Goal: Information Seeking & Learning: Learn about a topic

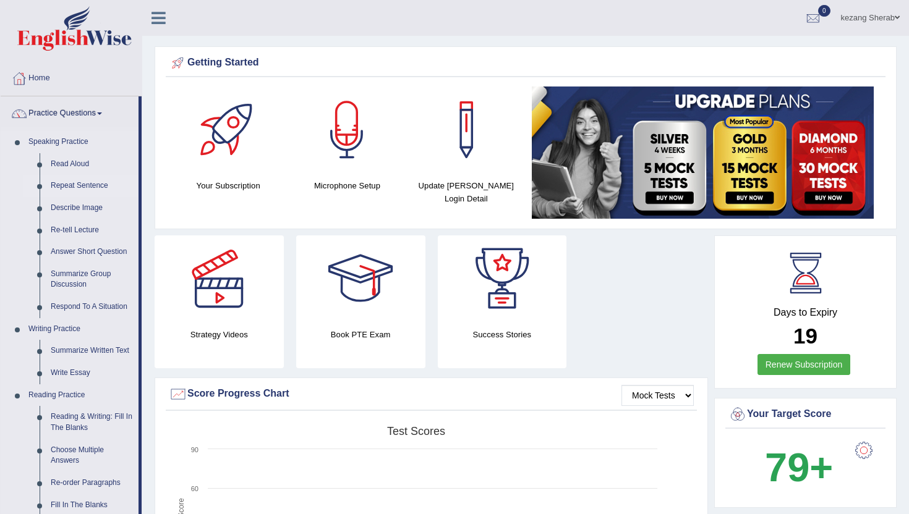
click at [77, 186] on link "Repeat Sentence" at bounding box center [91, 186] width 93 height 22
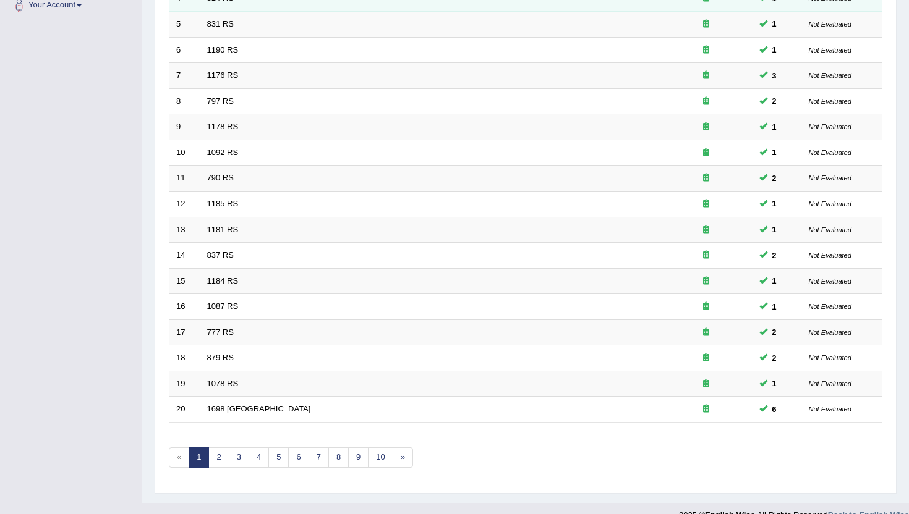
scroll to position [304, 0]
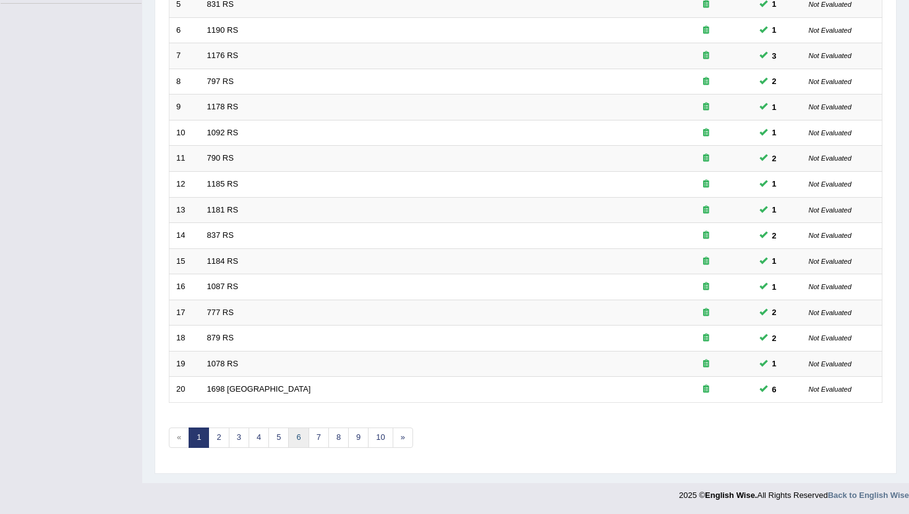
click at [300, 443] on link "6" at bounding box center [298, 438] width 20 height 20
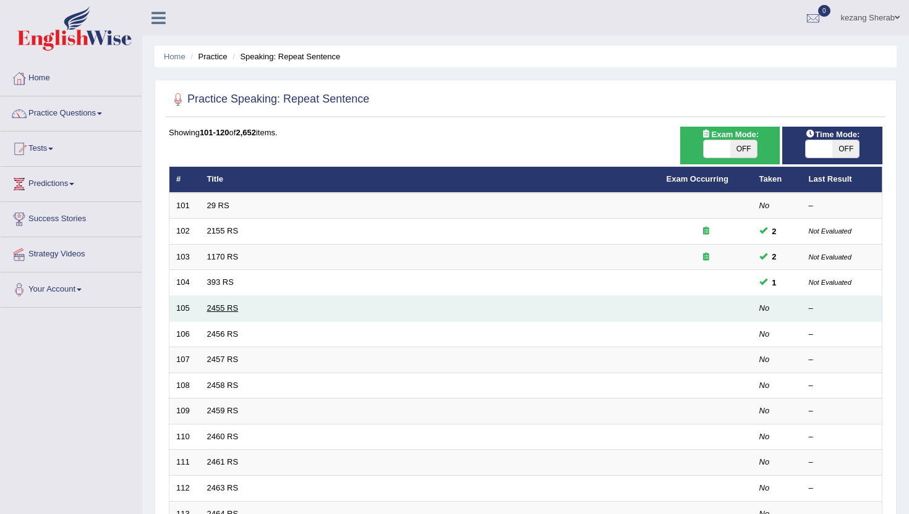
click at [221, 311] on link "2455 RS" at bounding box center [223, 308] width 32 height 9
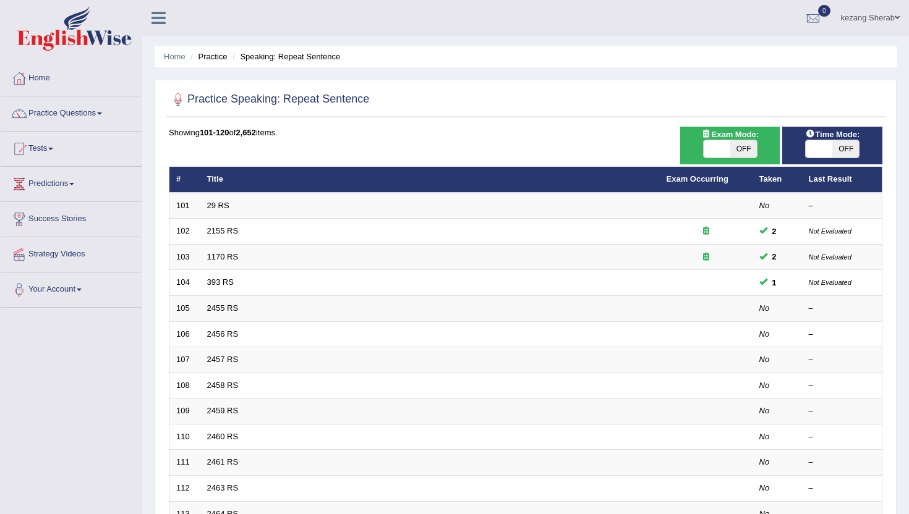
click at [749, 153] on span "OFF" at bounding box center [743, 148] width 27 height 17
checkbox input "true"
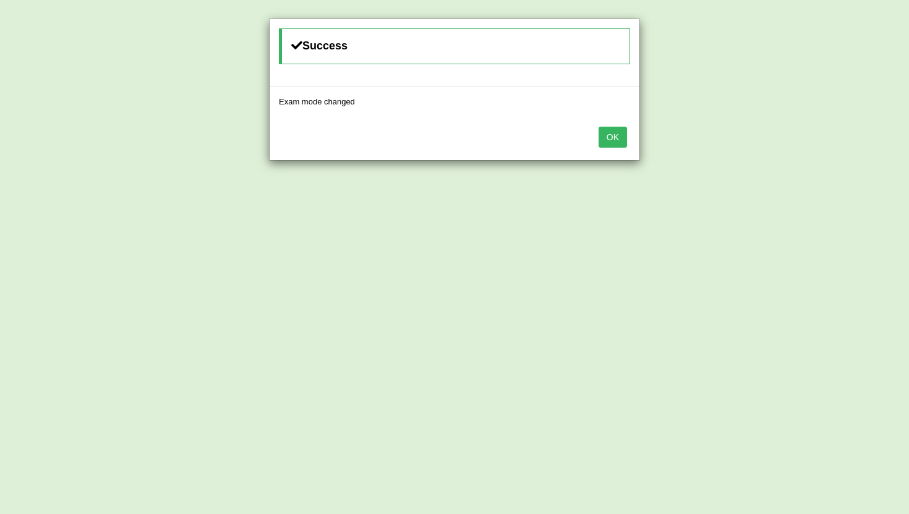
click at [615, 138] on button "OK" at bounding box center [612, 137] width 28 height 21
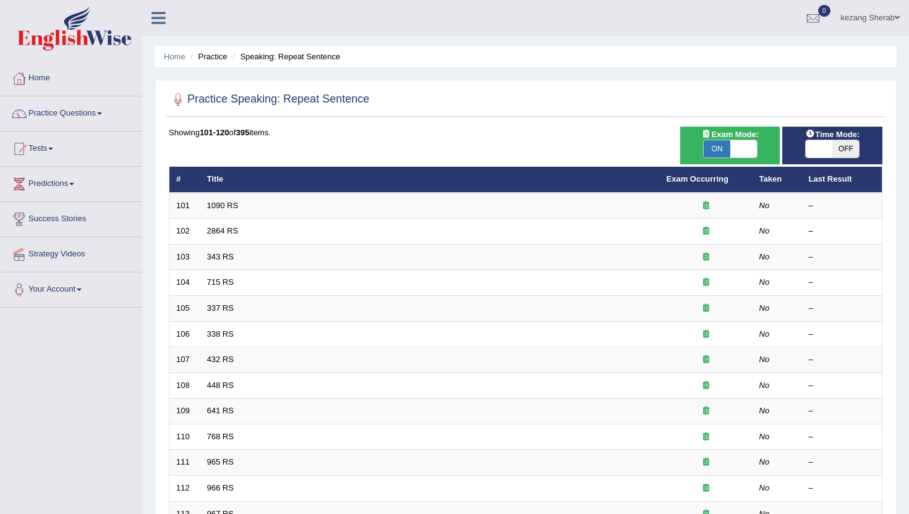
click at [846, 151] on span "OFF" at bounding box center [845, 148] width 27 height 17
checkbox input "true"
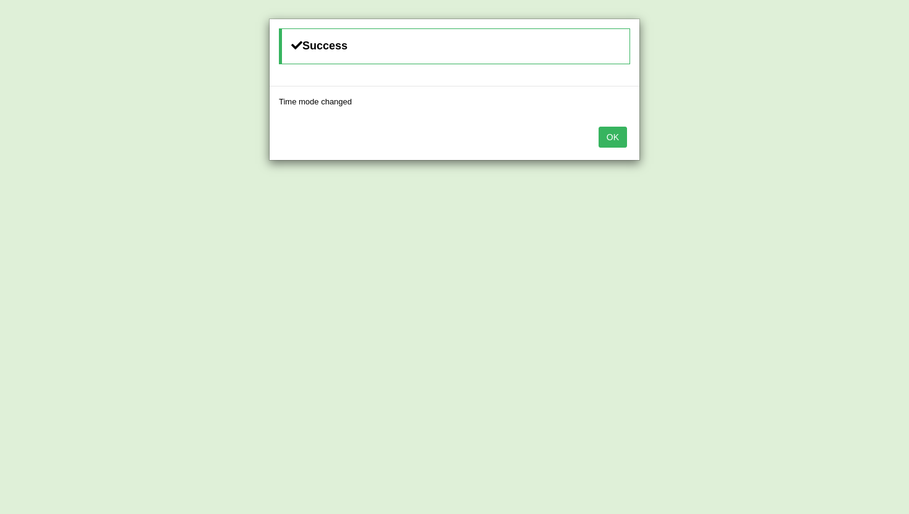
click at [619, 140] on button "OK" at bounding box center [612, 137] width 28 height 21
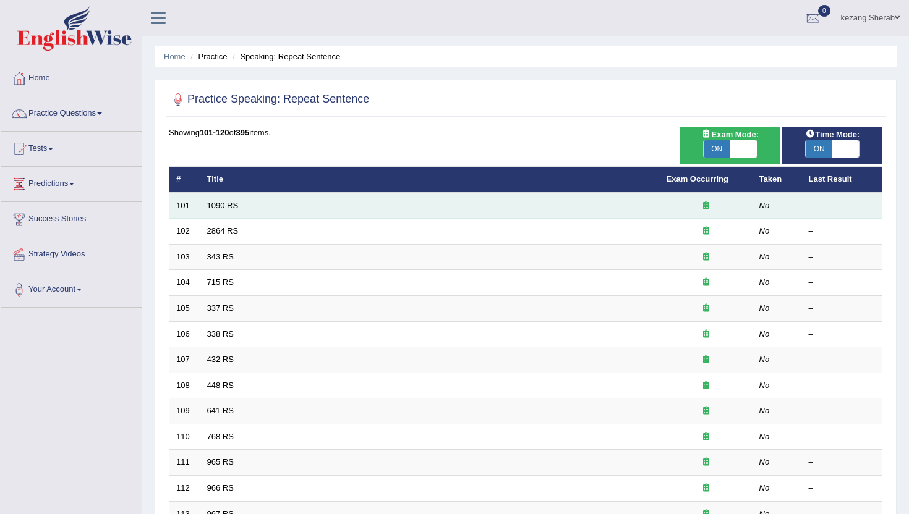
click at [219, 204] on link "1090 RS" at bounding box center [223, 205] width 32 height 9
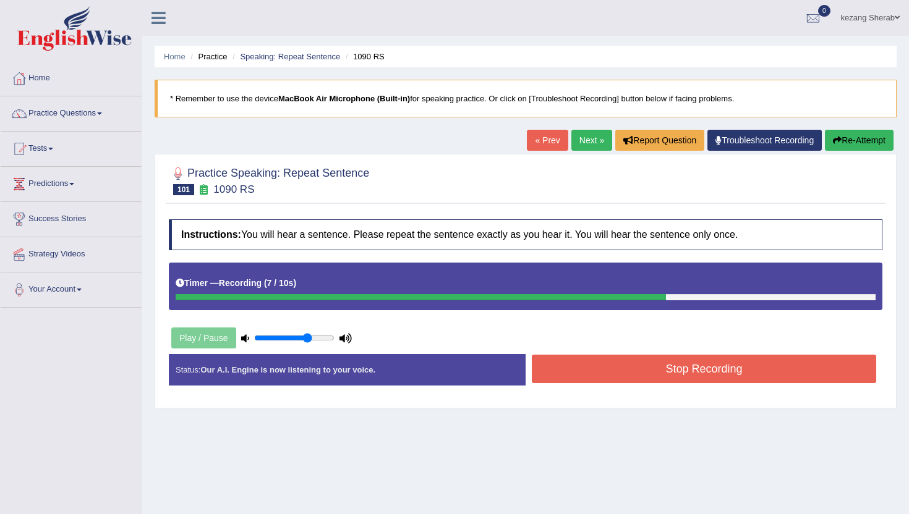
click at [618, 374] on button "Stop Recording" at bounding box center [704, 369] width 344 height 28
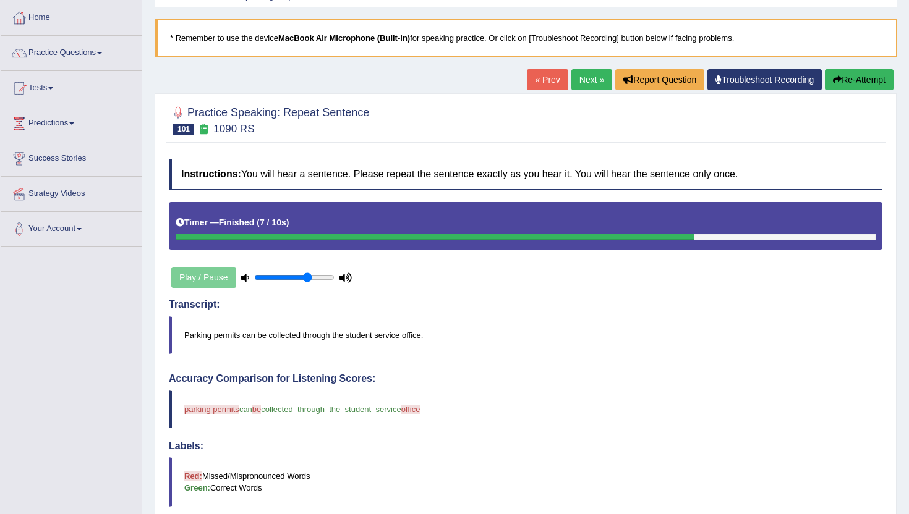
scroll to position [53, 0]
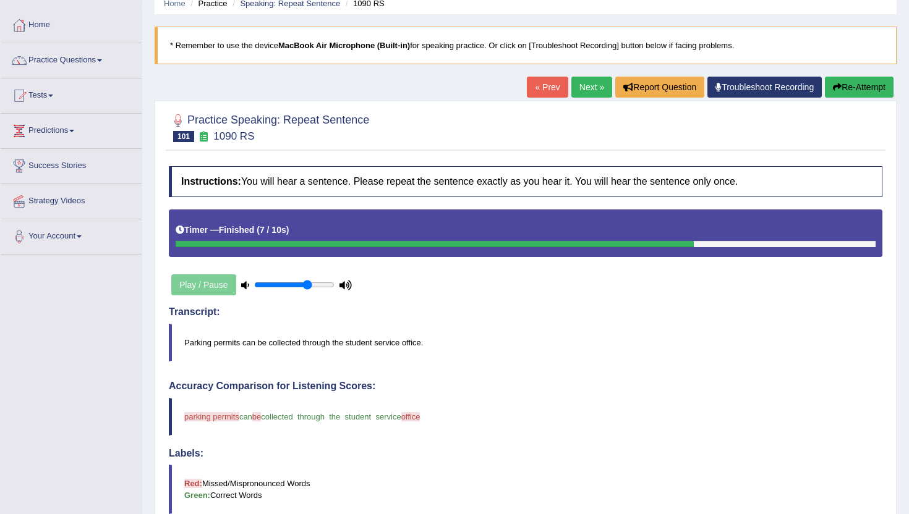
click at [579, 91] on link "Next »" at bounding box center [591, 87] width 41 height 21
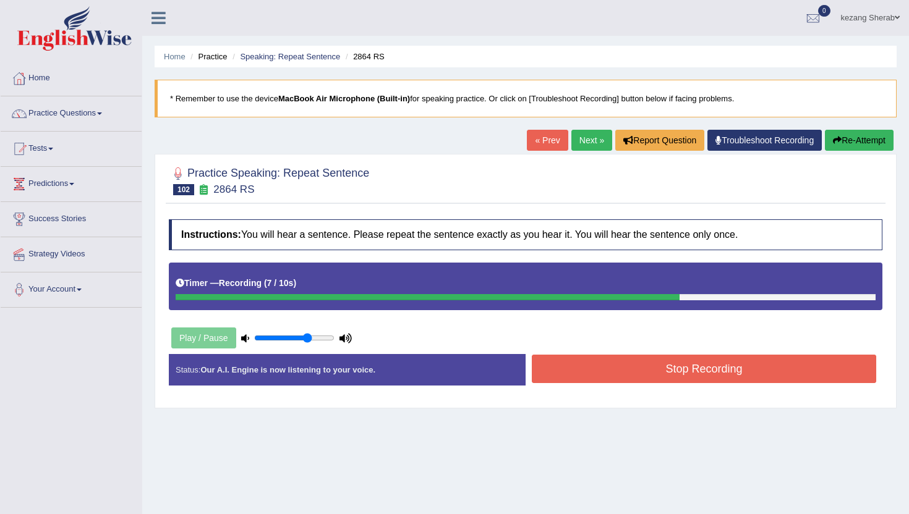
click at [677, 376] on button "Stop Recording" at bounding box center [704, 369] width 344 height 28
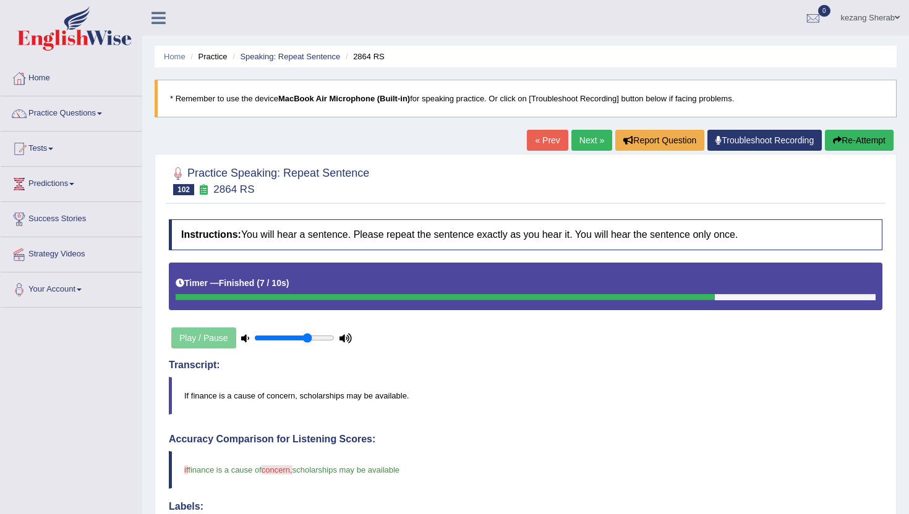
click at [589, 138] on link "Next »" at bounding box center [591, 140] width 41 height 21
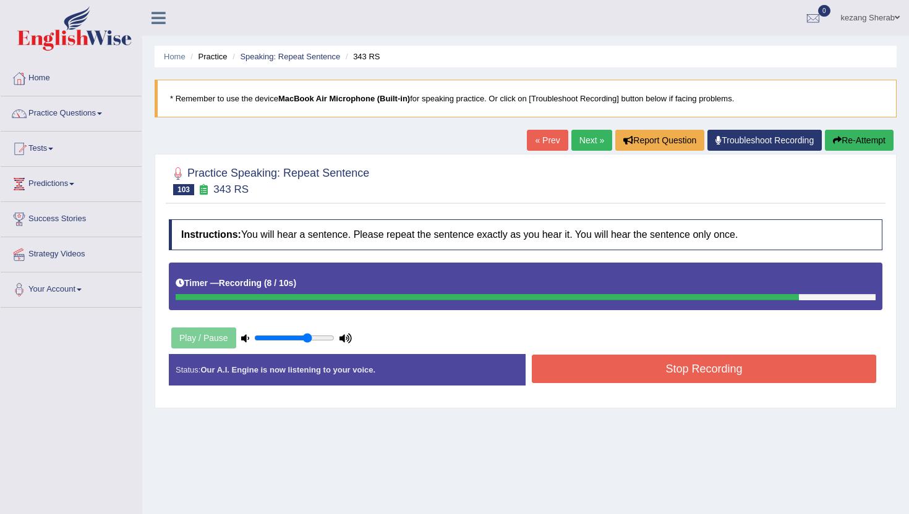
click at [647, 368] on button "Stop Recording" at bounding box center [704, 369] width 344 height 28
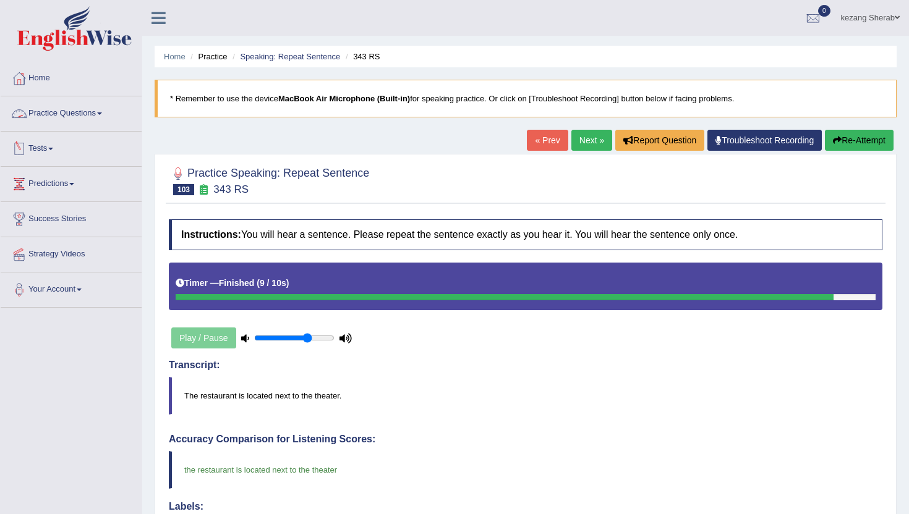
click at [80, 117] on link "Practice Questions" at bounding box center [71, 111] width 141 height 31
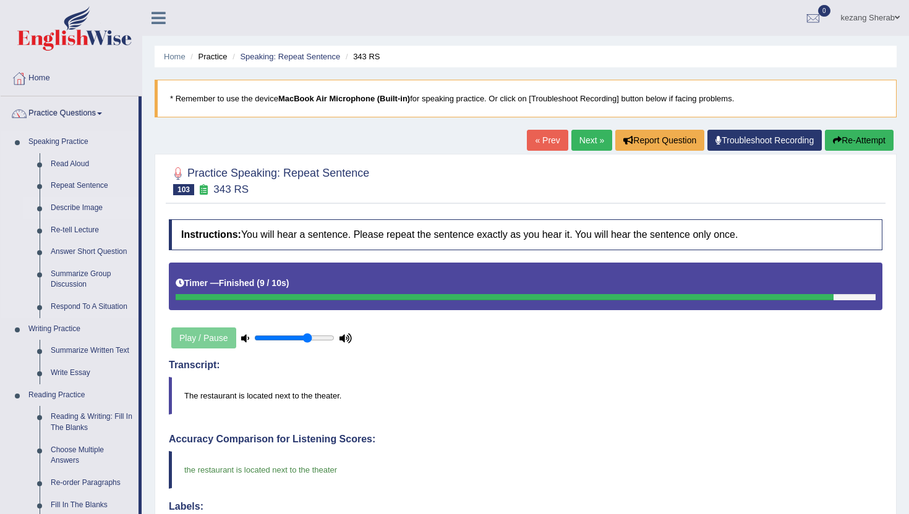
click at [66, 209] on link "Describe Image" at bounding box center [91, 208] width 93 height 22
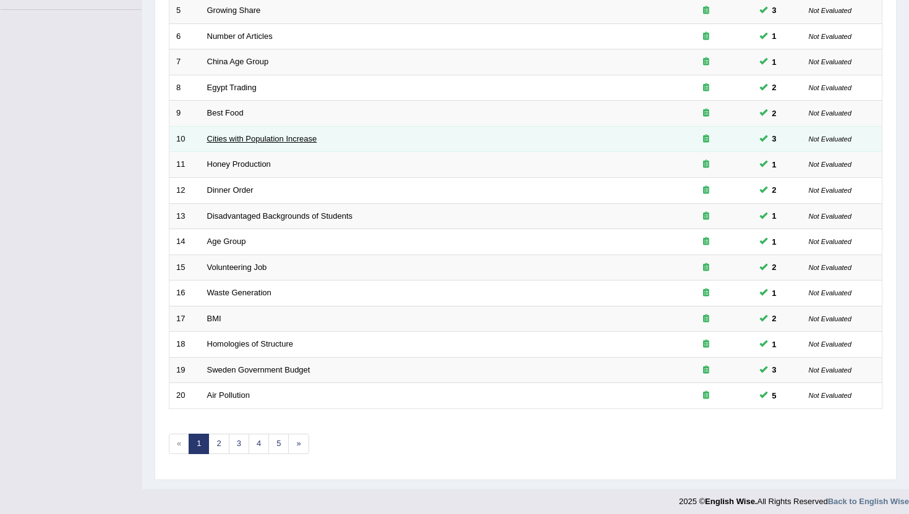
scroll to position [304, 0]
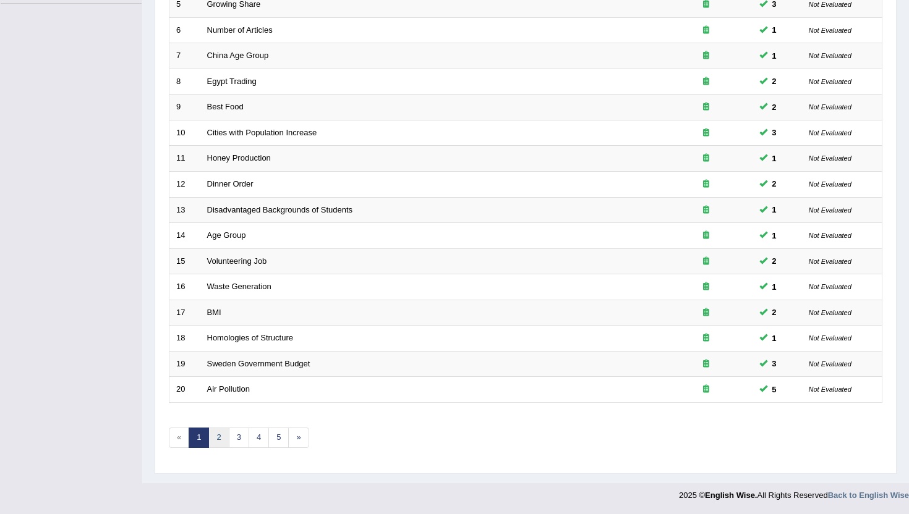
click at [221, 438] on link "2" at bounding box center [218, 438] width 20 height 20
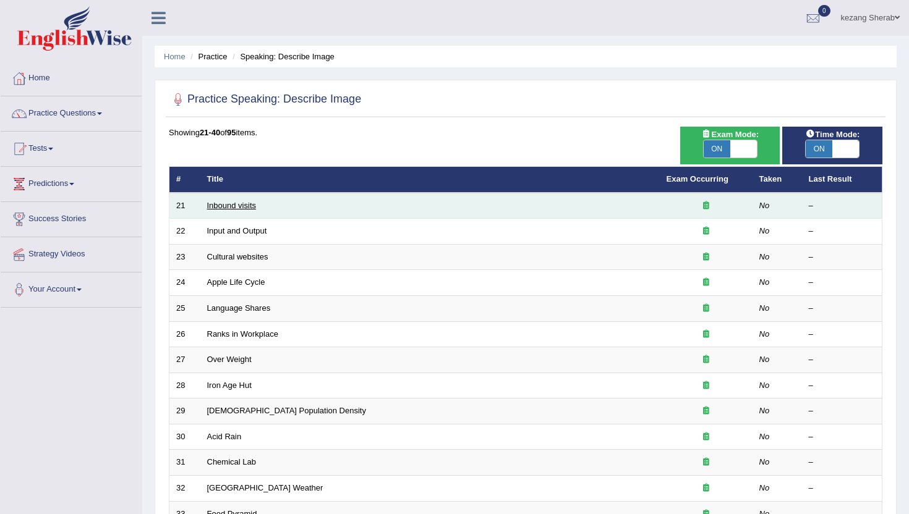
click at [232, 204] on link "Inbound visits" at bounding box center [231, 205] width 49 height 9
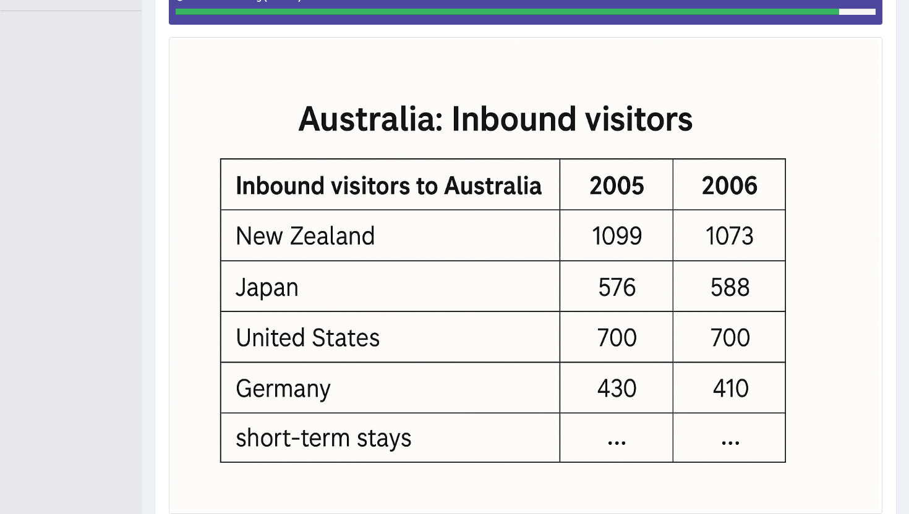
scroll to position [393, 0]
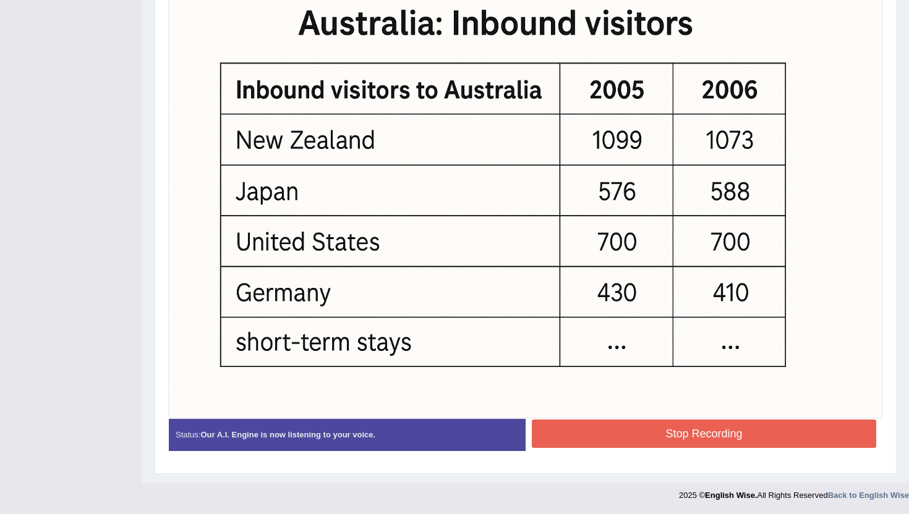
click at [603, 435] on button "Stop Recording" at bounding box center [704, 434] width 344 height 28
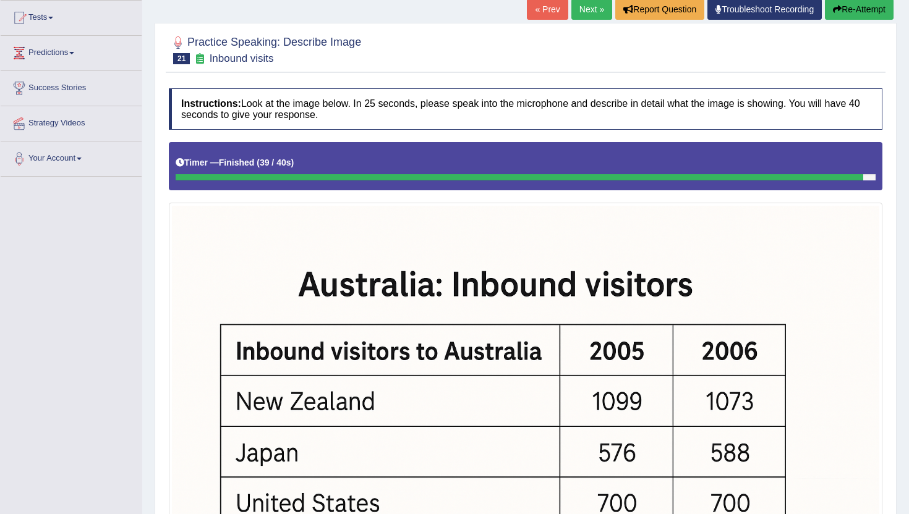
scroll to position [0, 0]
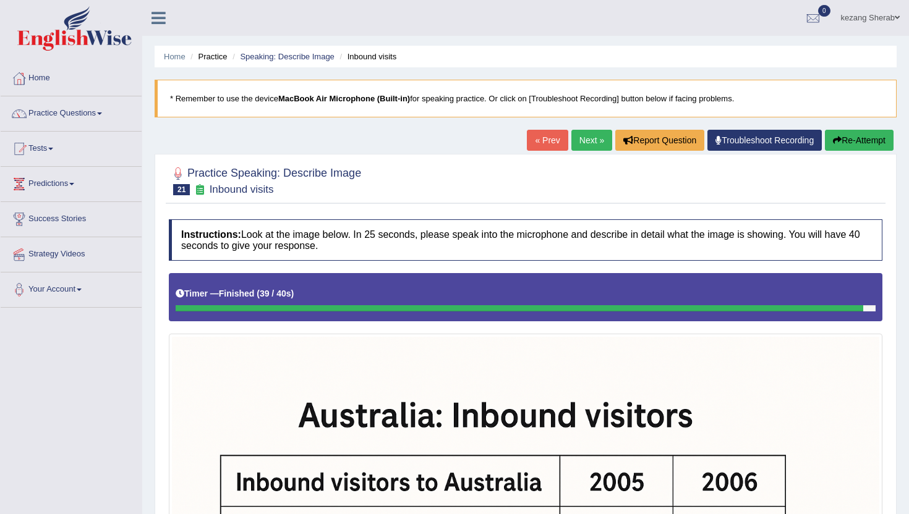
click at [844, 141] on button "Re-Attempt" at bounding box center [859, 140] width 69 height 21
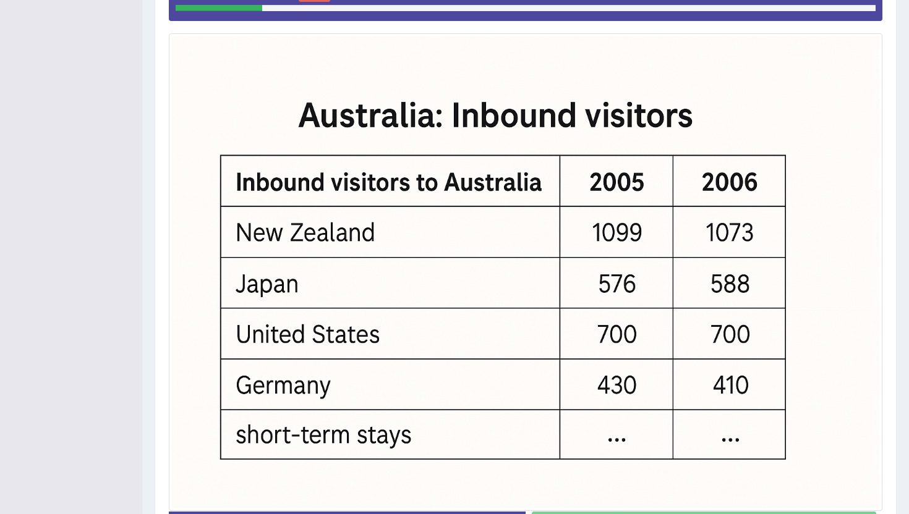
scroll to position [228, 0]
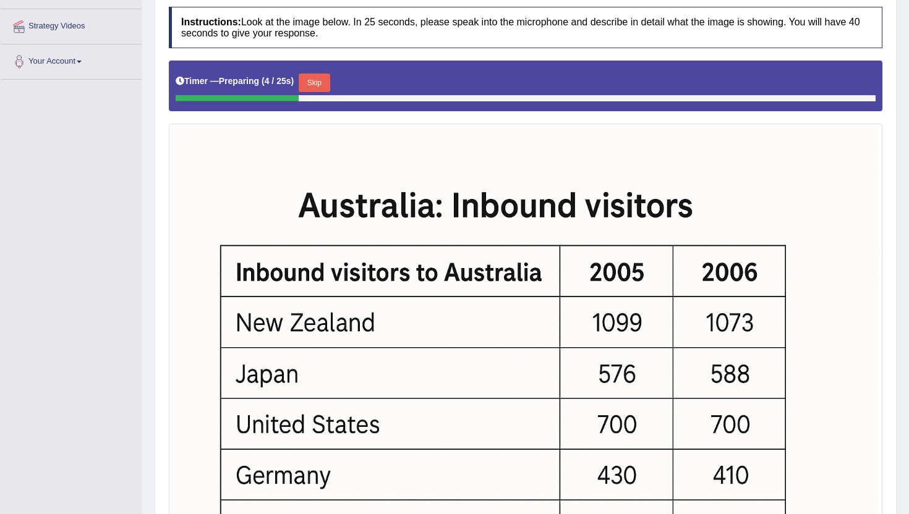
click at [312, 82] on button "Skip" at bounding box center [314, 83] width 31 height 19
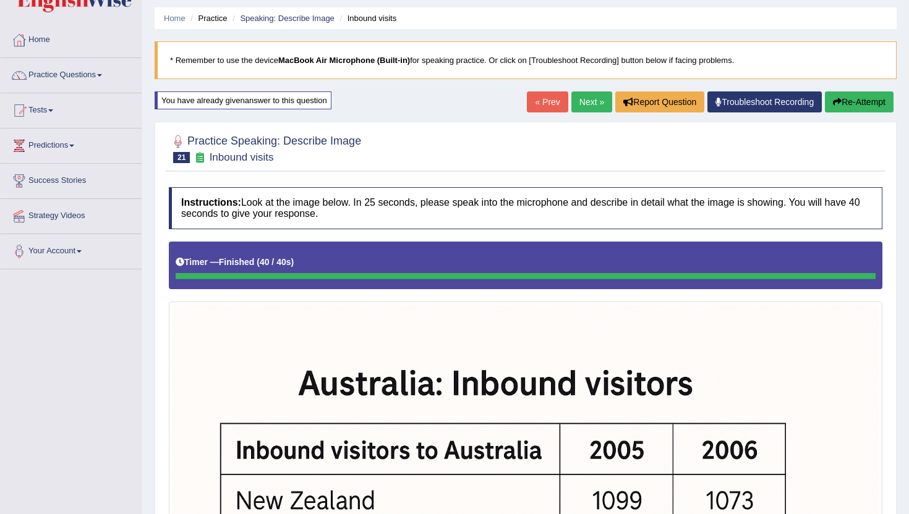
scroll to position [0, 0]
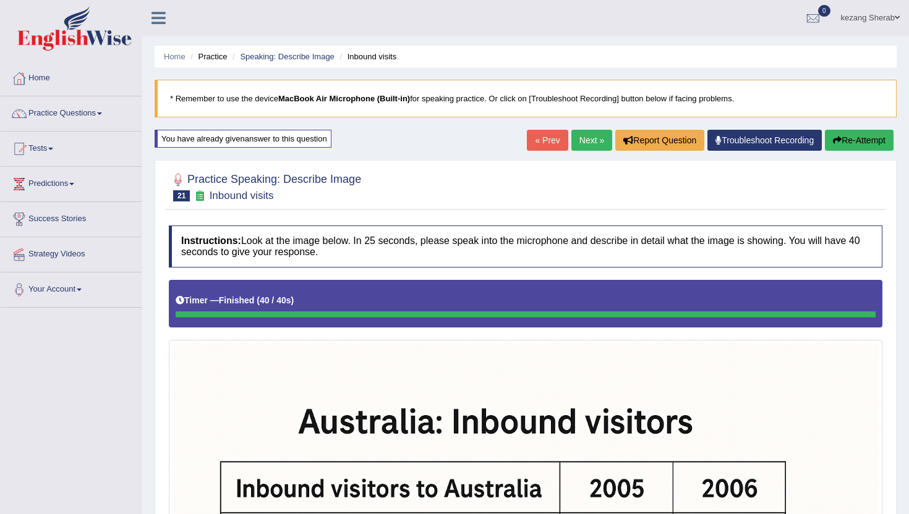
click at [850, 138] on button "Re-Attempt" at bounding box center [859, 140] width 69 height 21
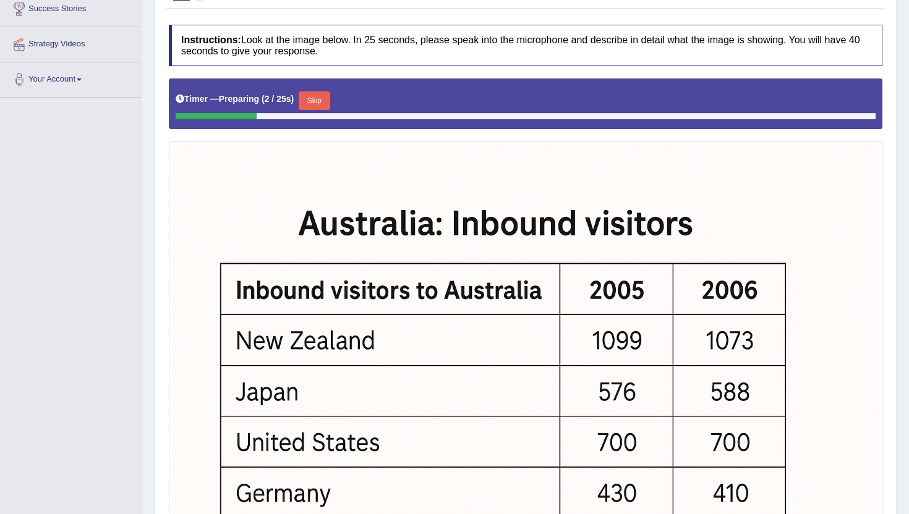
scroll to position [213, 0]
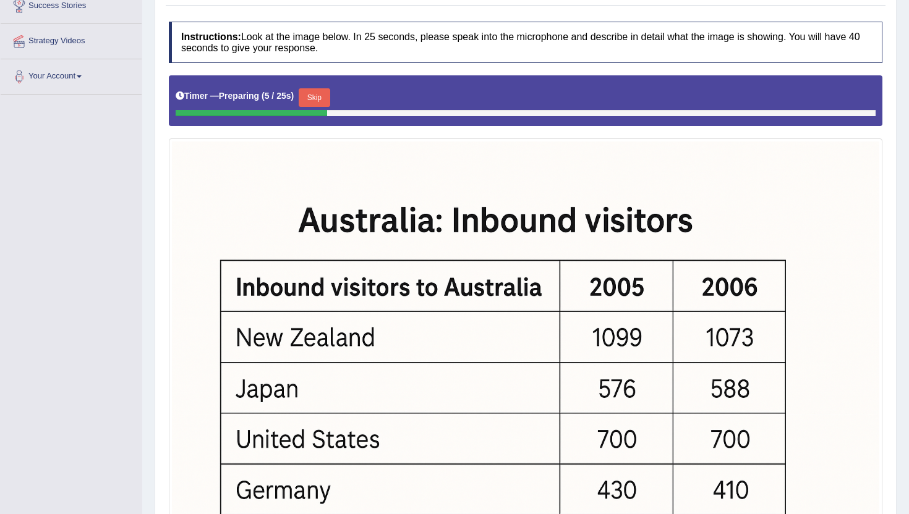
click at [322, 97] on button "Skip" at bounding box center [314, 97] width 31 height 19
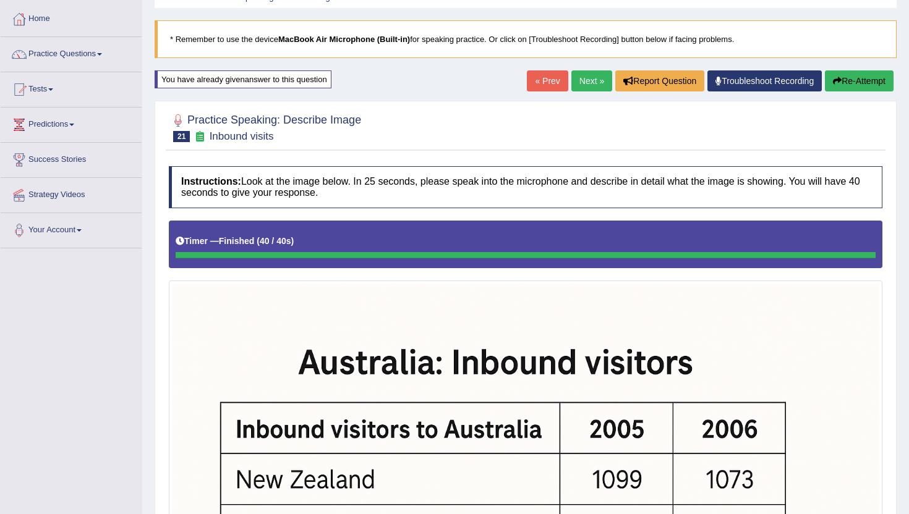
scroll to position [51, 0]
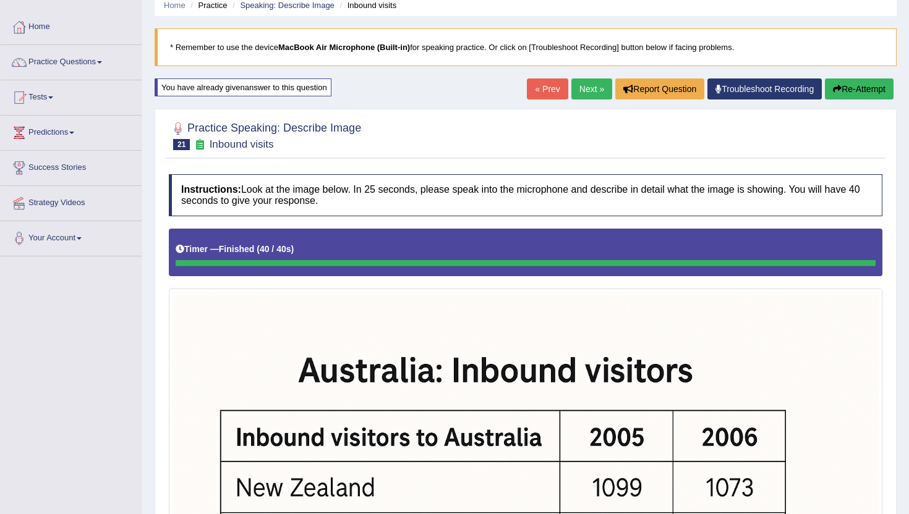
click at [579, 93] on link "Next »" at bounding box center [591, 89] width 41 height 21
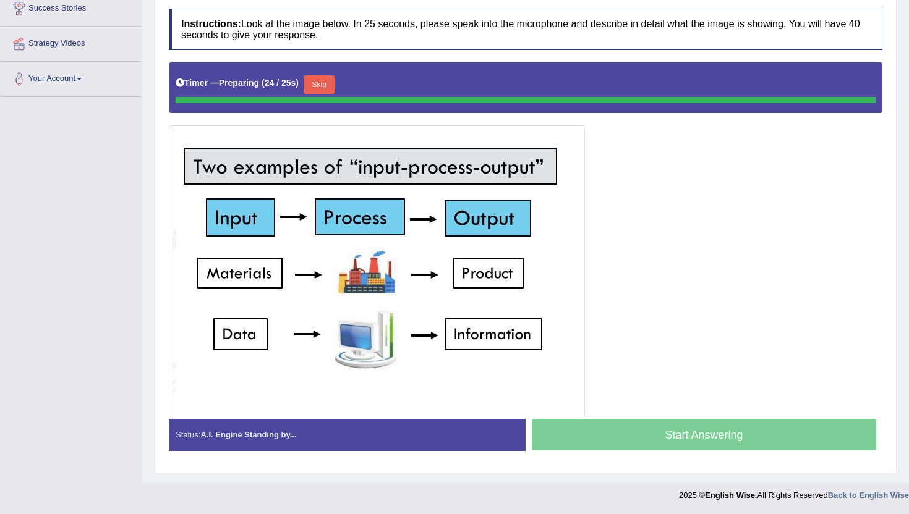
scroll to position [208, 0]
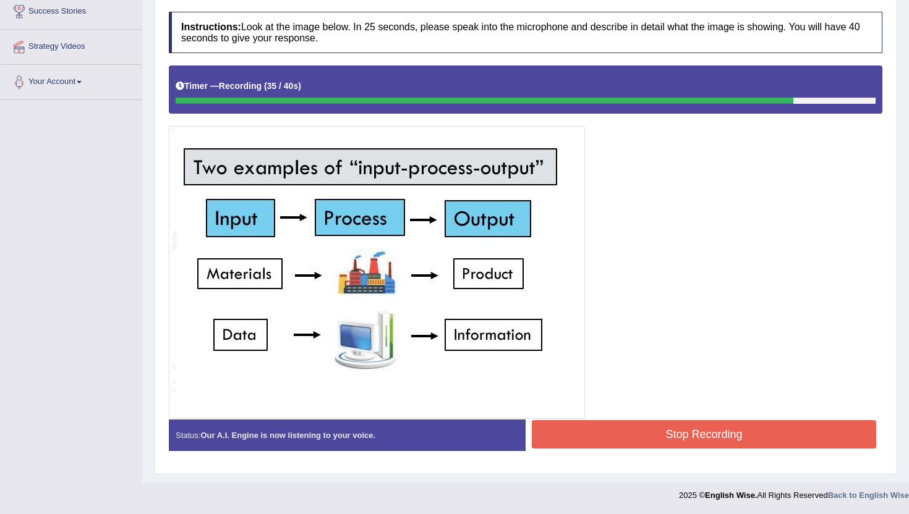
click at [639, 432] on button "Stop Recording" at bounding box center [704, 434] width 344 height 28
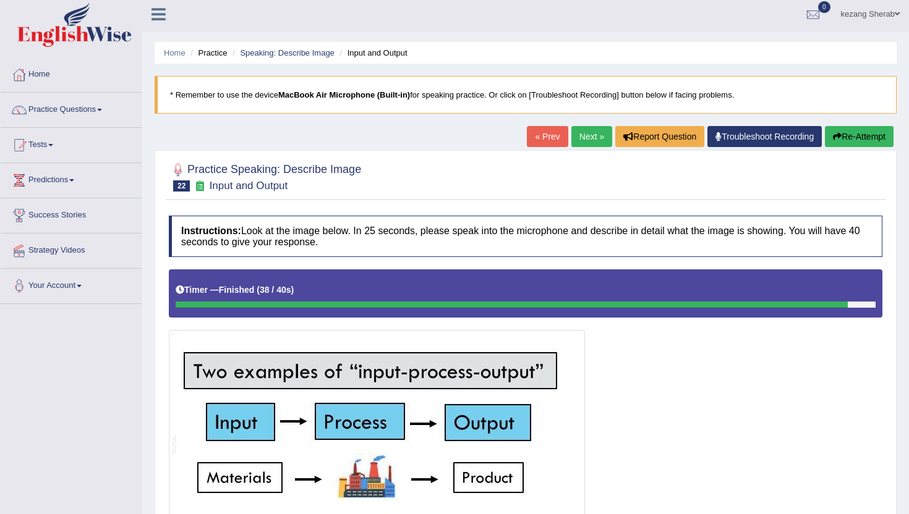
scroll to position [0, 0]
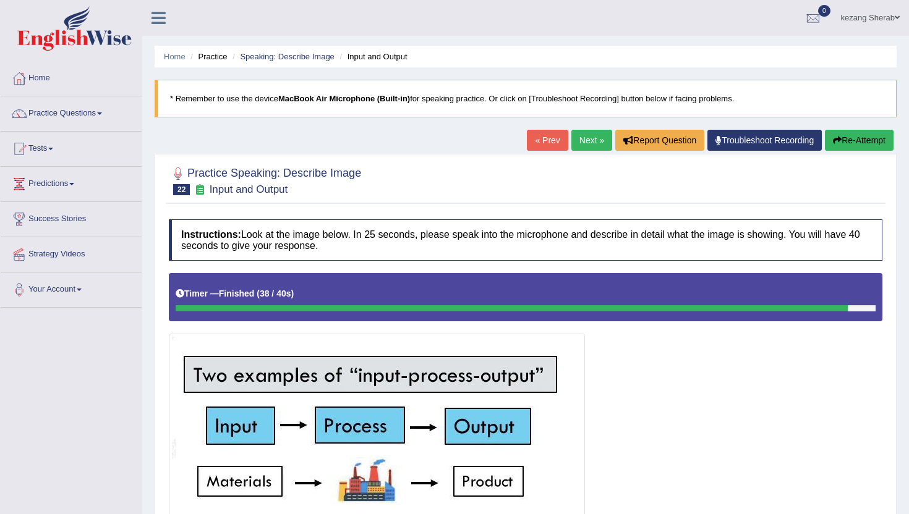
click at [854, 138] on button "Re-Attempt" at bounding box center [859, 140] width 69 height 21
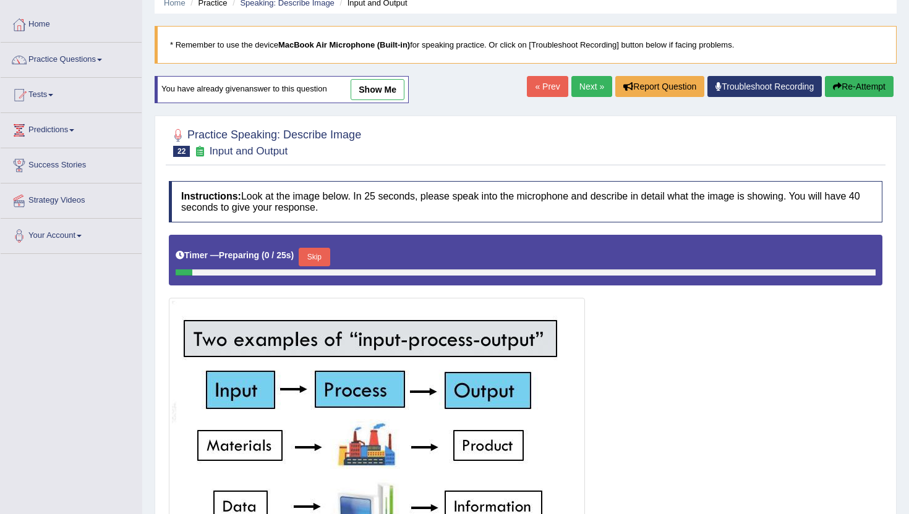
scroll to position [90, 0]
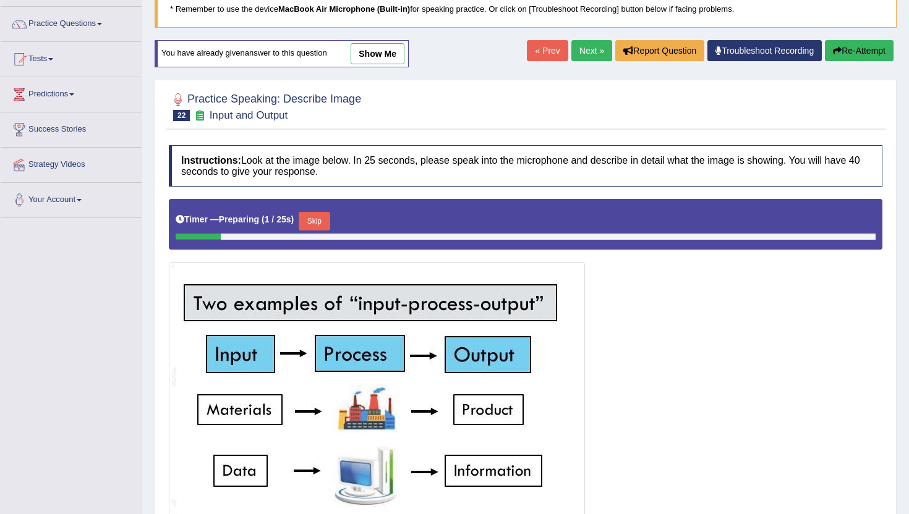
click at [319, 219] on button "Skip" at bounding box center [314, 221] width 31 height 19
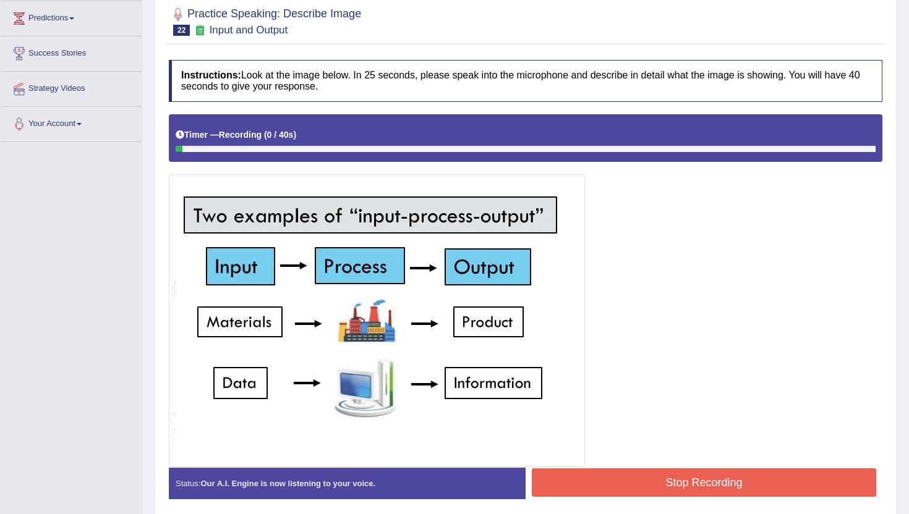
scroll to position [168, 0]
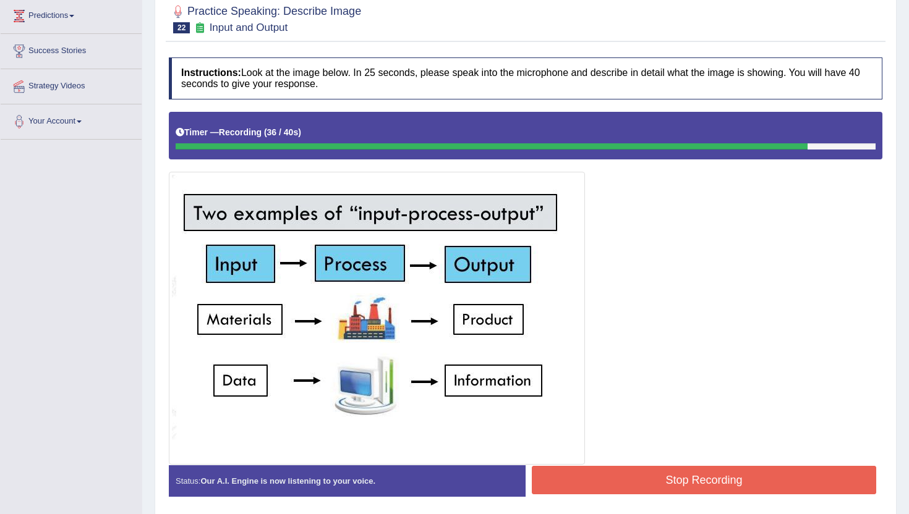
click at [670, 491] on button "Stop Recording" at bounding box center [704, 480] width 344 height 28
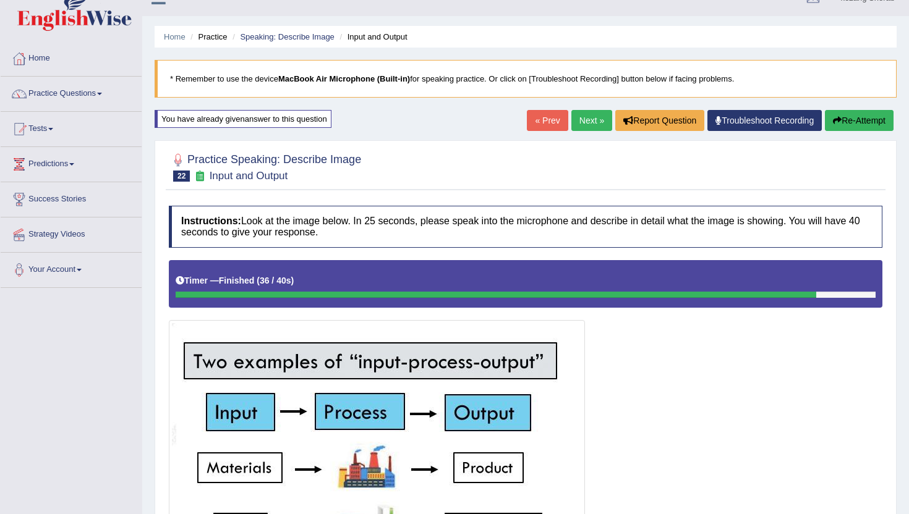
scroll to position [0, 0]
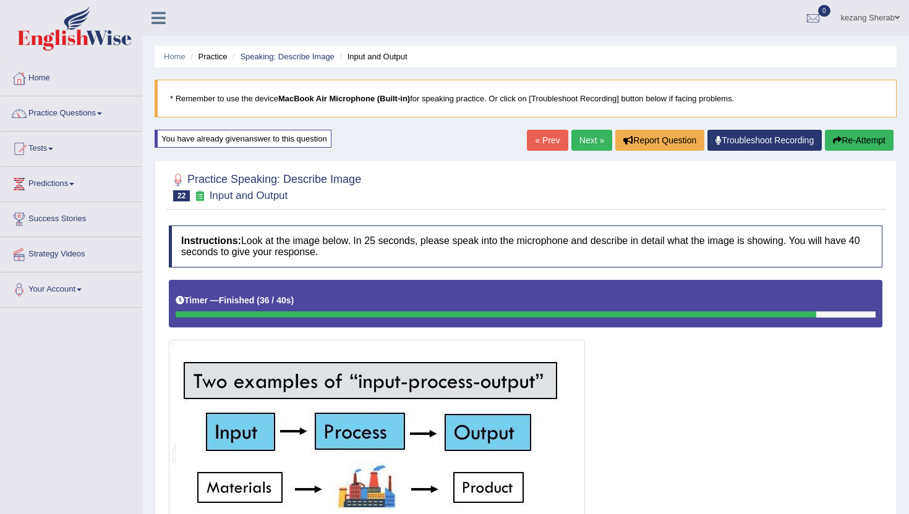
click at [579, 132] on link "Next »" at bounding box center [591, 140] width 41 height 21
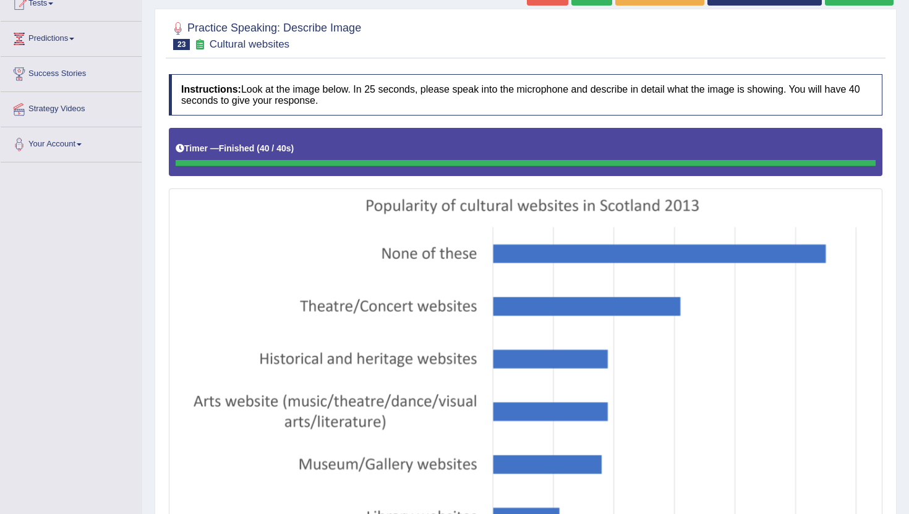
scroll to position [117, 0]
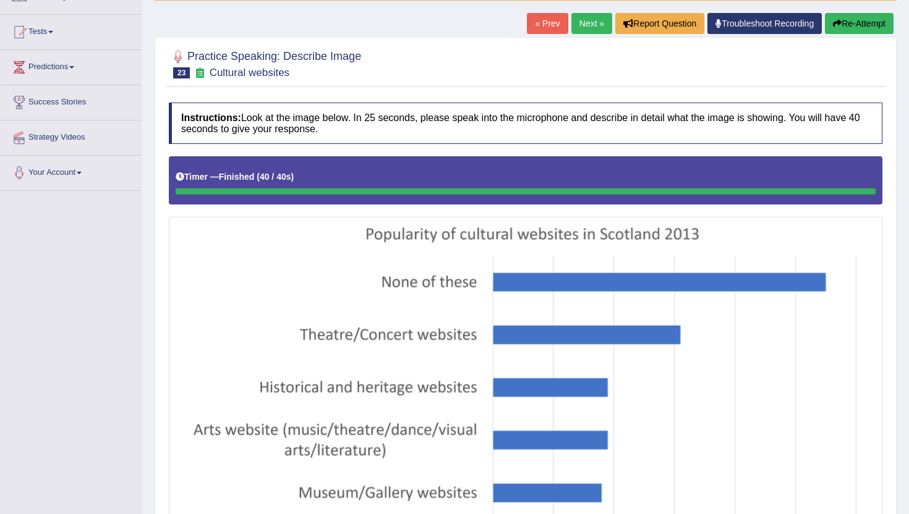
click at [855, 15] on button "Re-Attempt" at bounding box center [859, 23] width 69 height 21
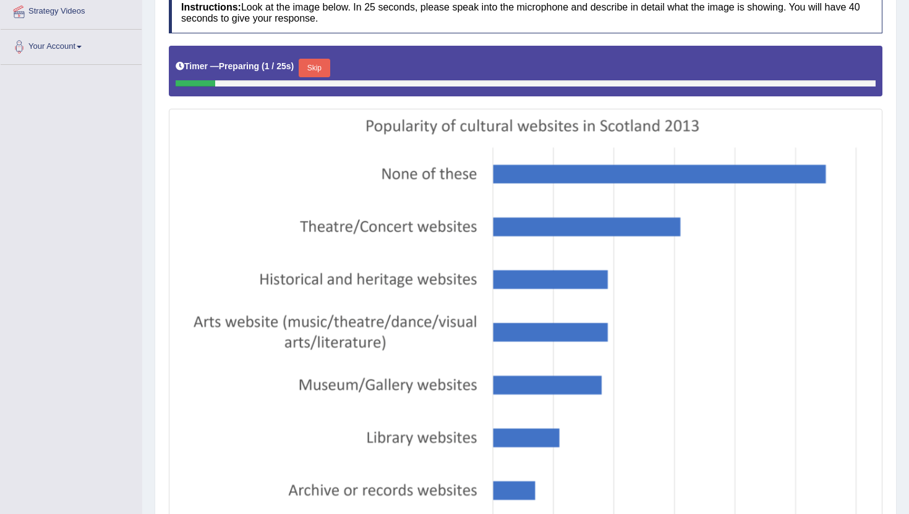
scroll to position [247, 0]
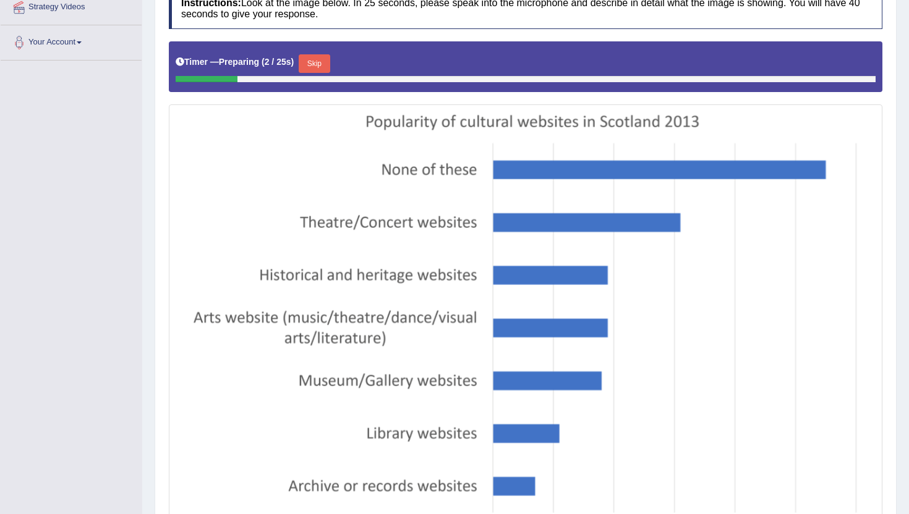
click at [320, 61] on button "Skip" at bounding box center [314, 63] width 31 height 19
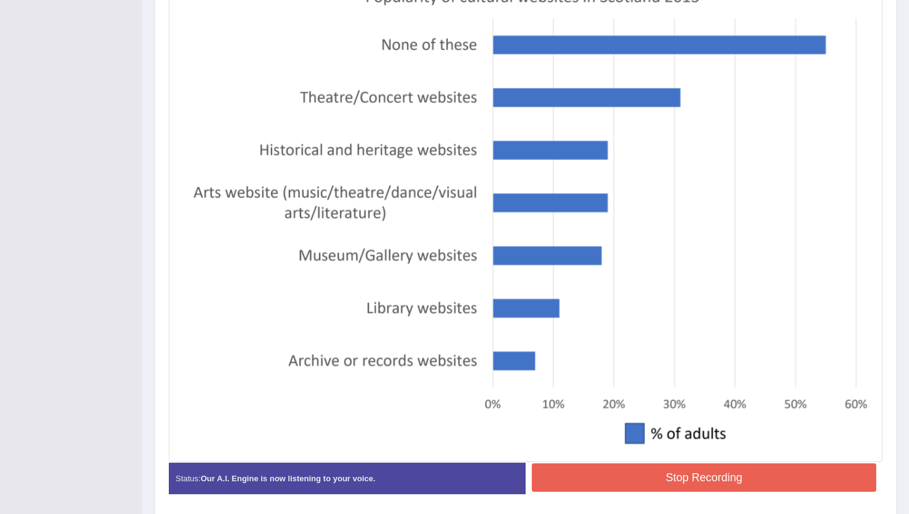
scroll to position [404, 0]
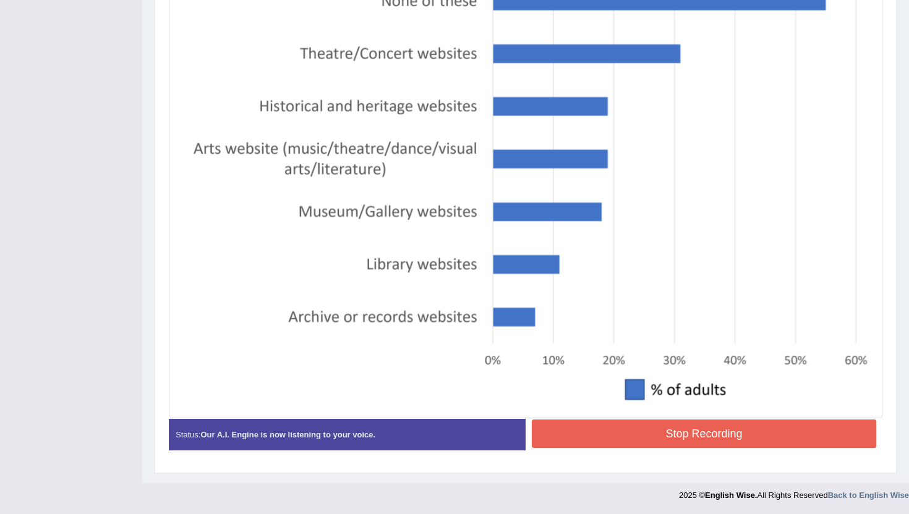
click at [634, 451] on div "Stop Recording" at bounding box center [703, 436] width 357 height 32
click at [623, 441] on button "Stop Recording" at bounding box center [704, 434] width 344 height 28
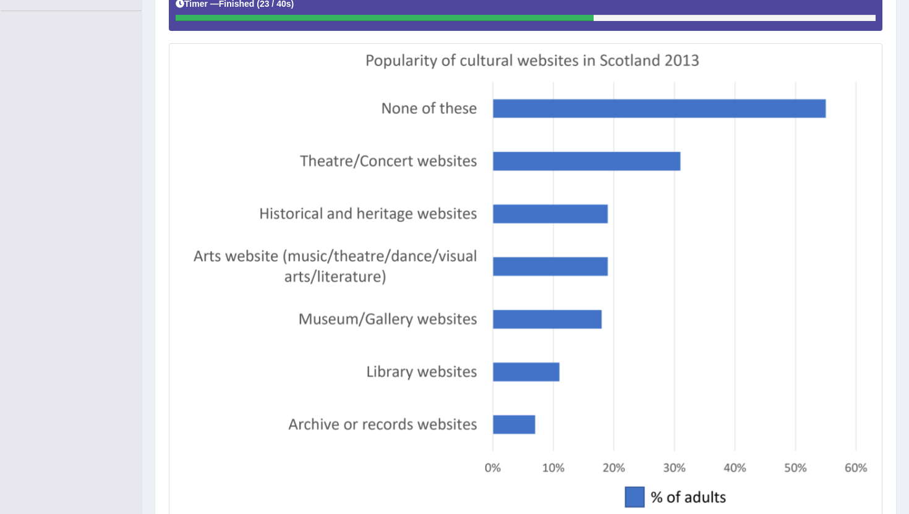
scroll to position [0, 0]
